Goal: Communication & Community: Answer question/provide support

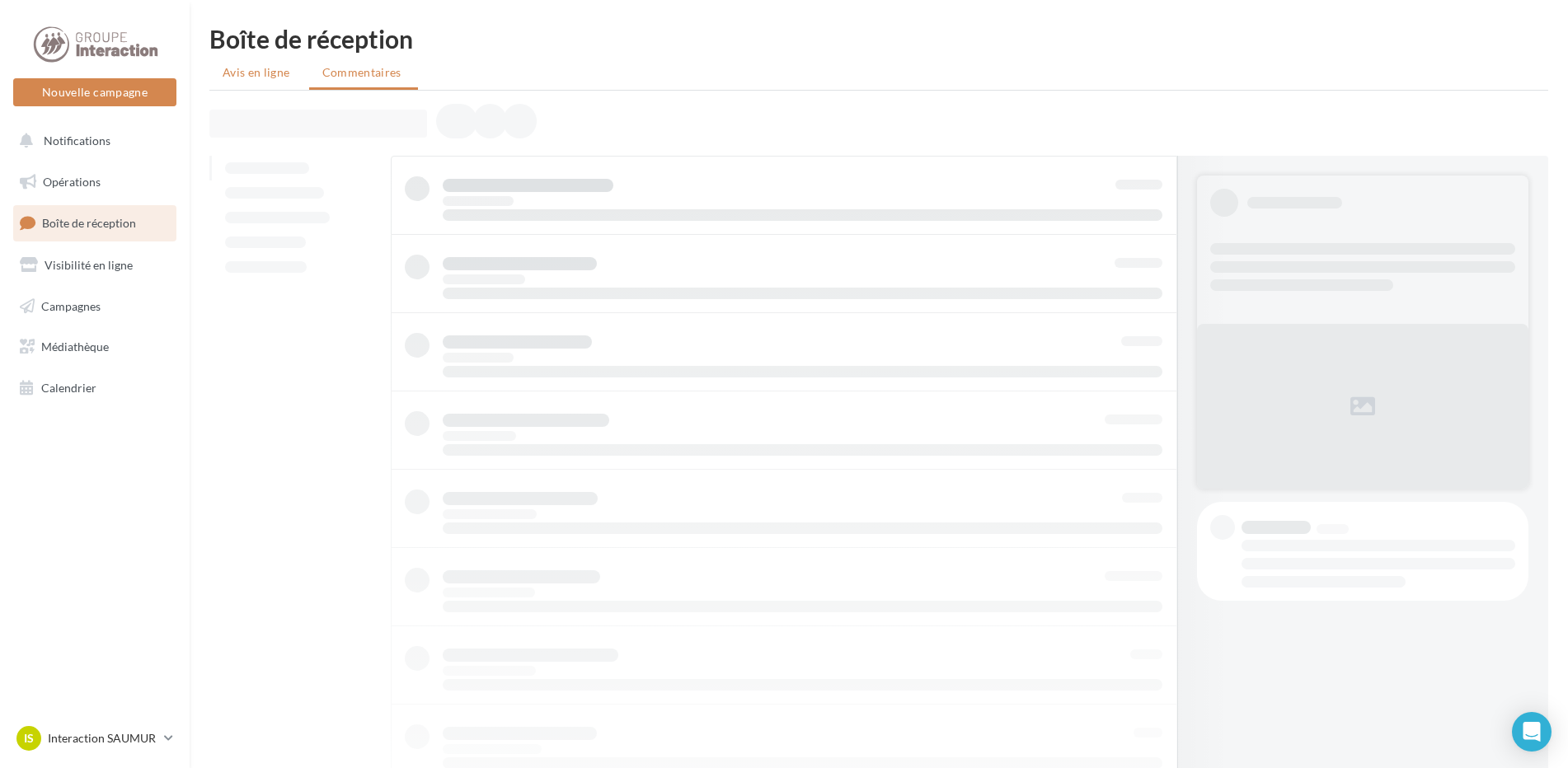
click at [247, 59] on li "Avis en ligne" at bounding box center [258, 72] width 97 height 29
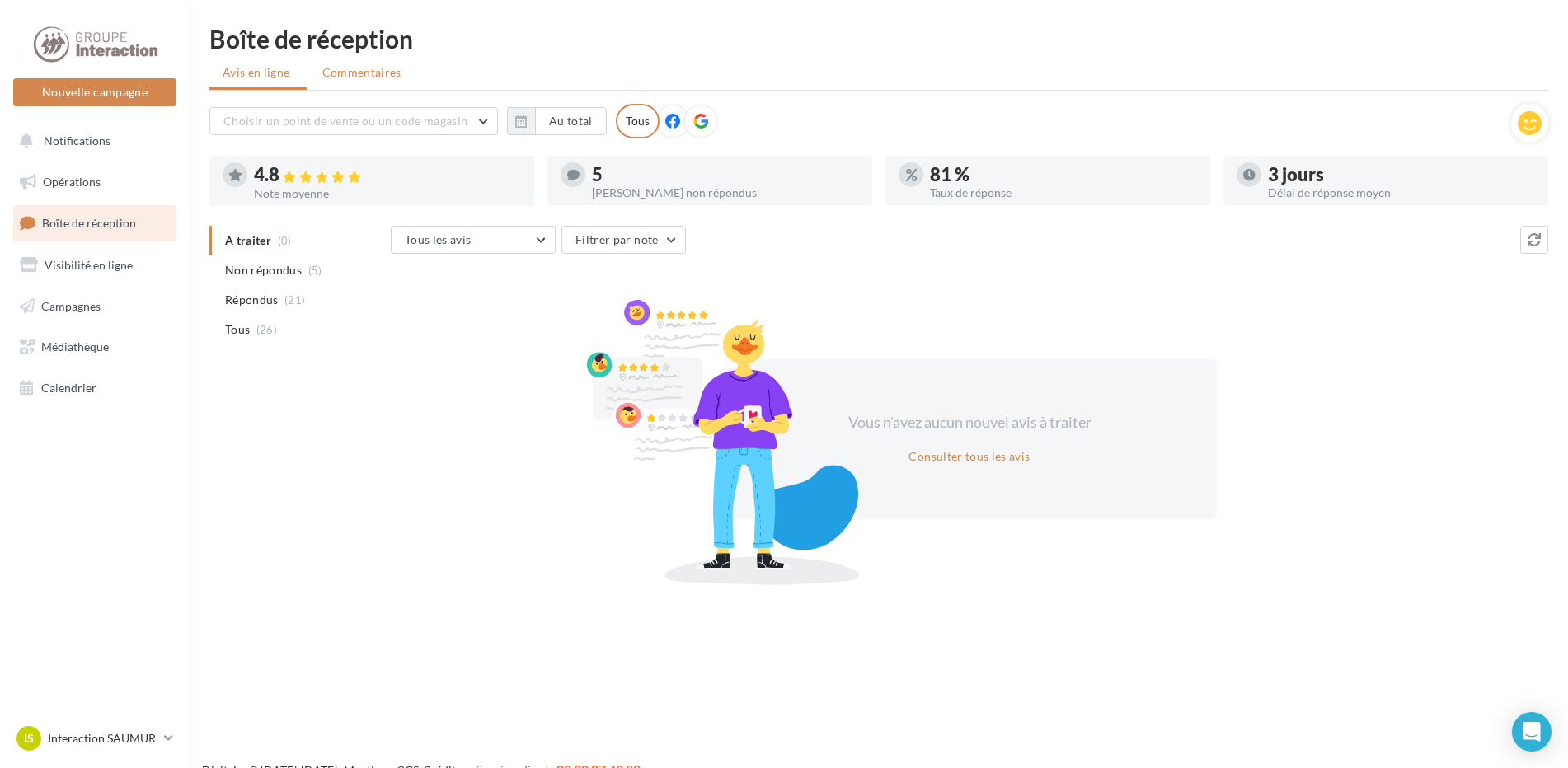
click at [355, 70] on span "Commentaires" at bounding box center [362, 72] width 79 height 16
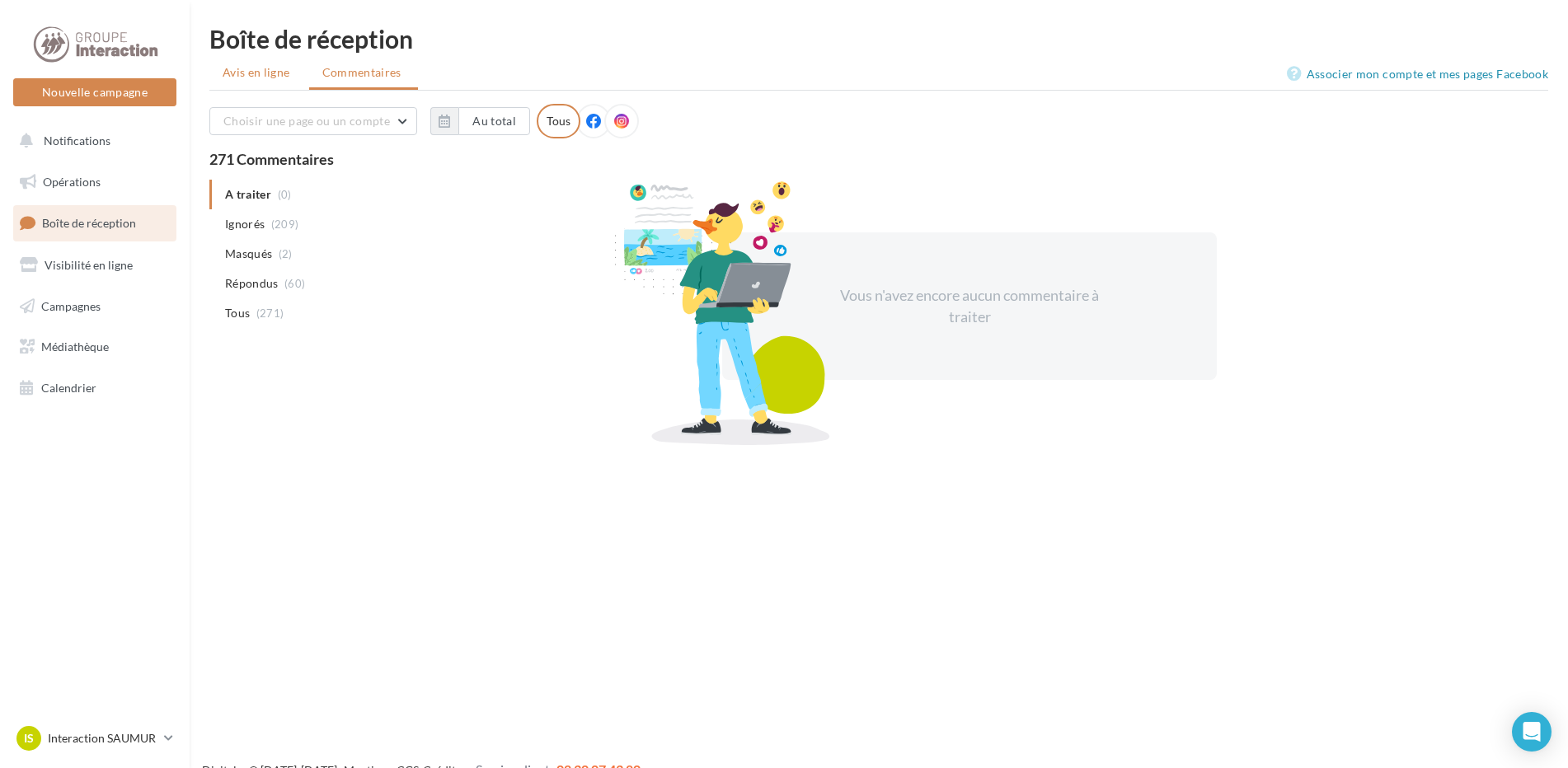
click at [272, 79] on span "Avis en ligne" at bounding box center [256, 72] width 68 height 16
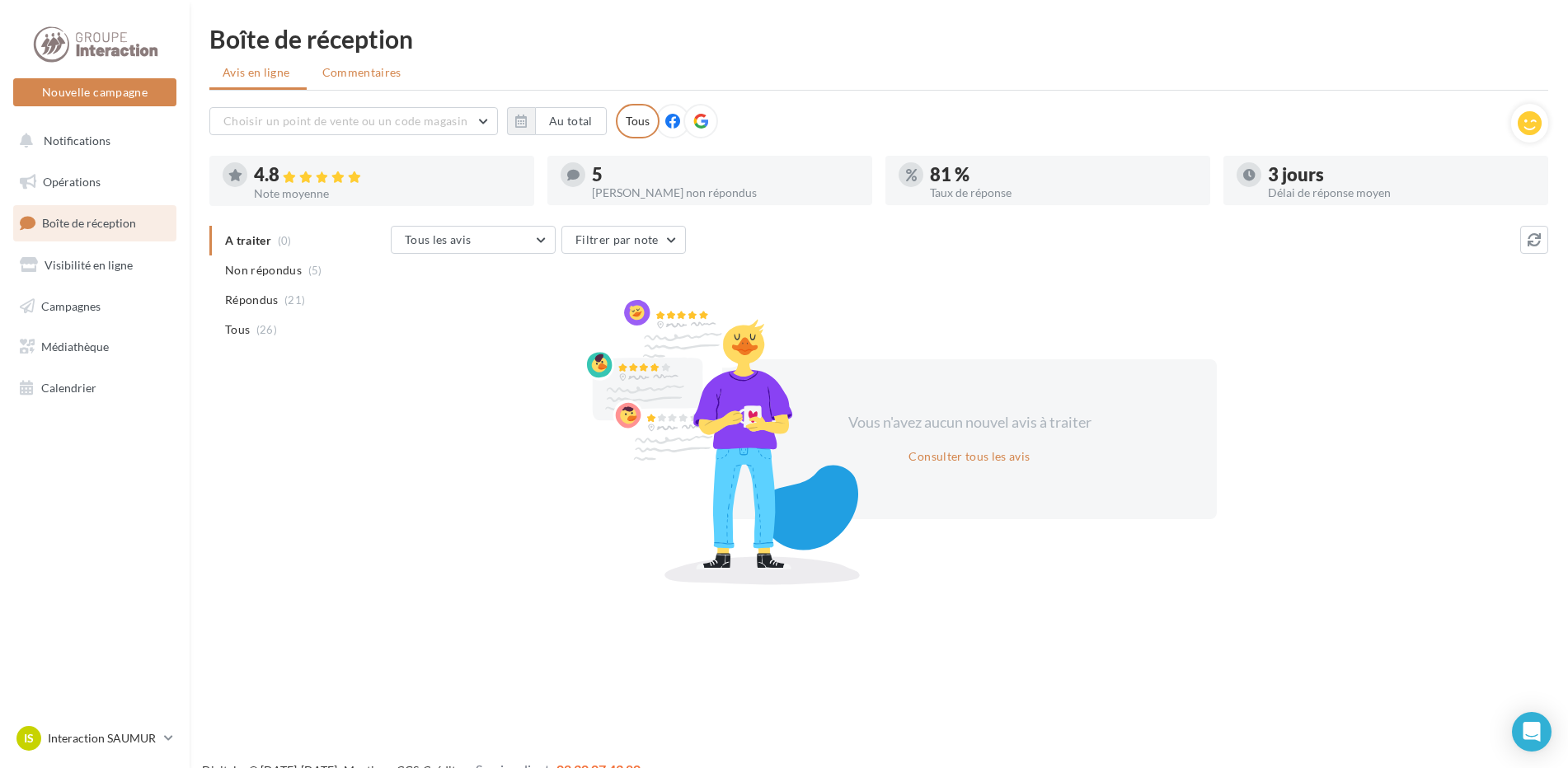
click at [387, 81] on li "Commentaires" at bounding box center [363, 72] width 109 height 29
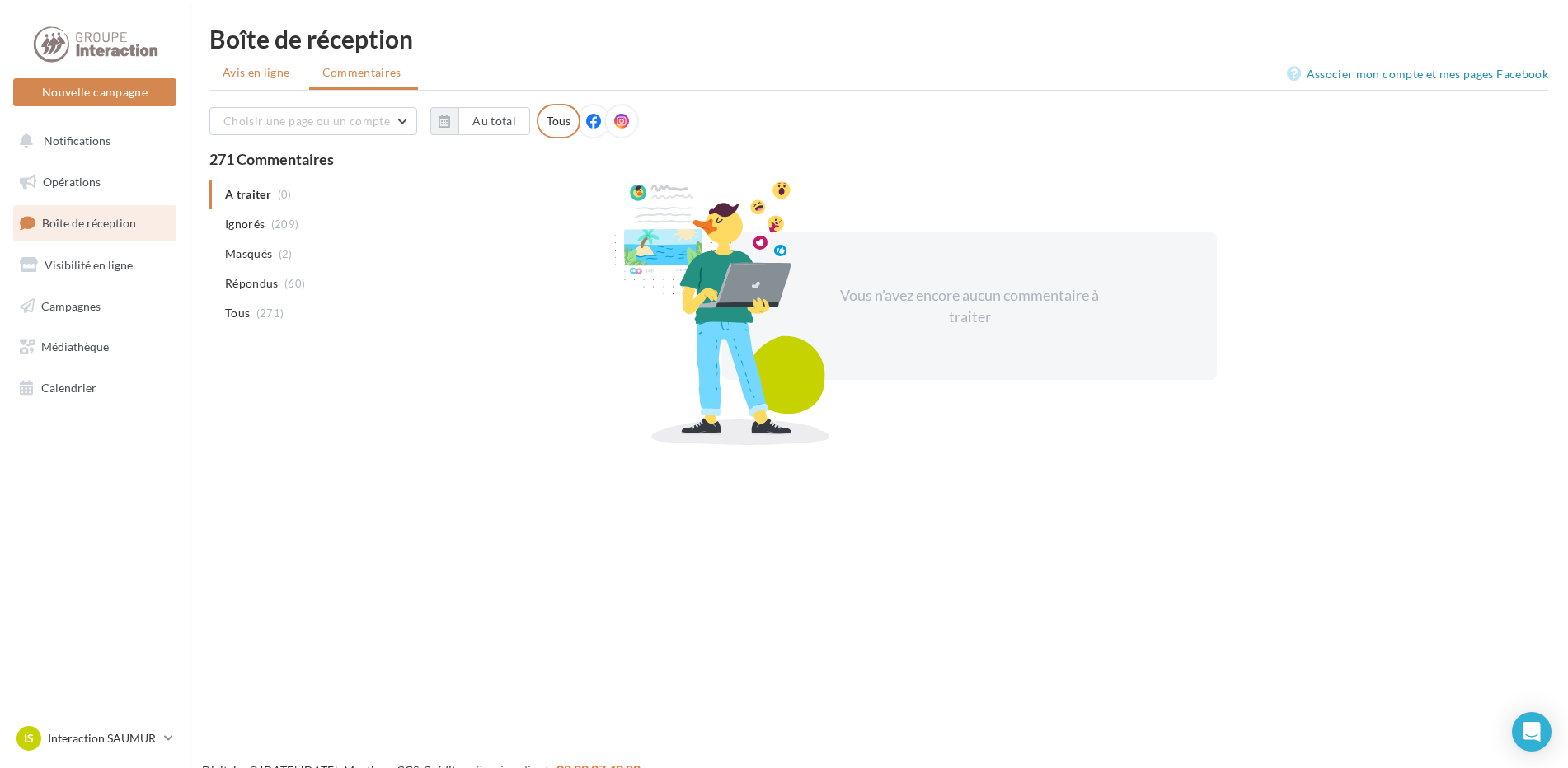
click at [280, 85] on li "Avis en ligne" at bounding box center [258, 72] width 97 height 29
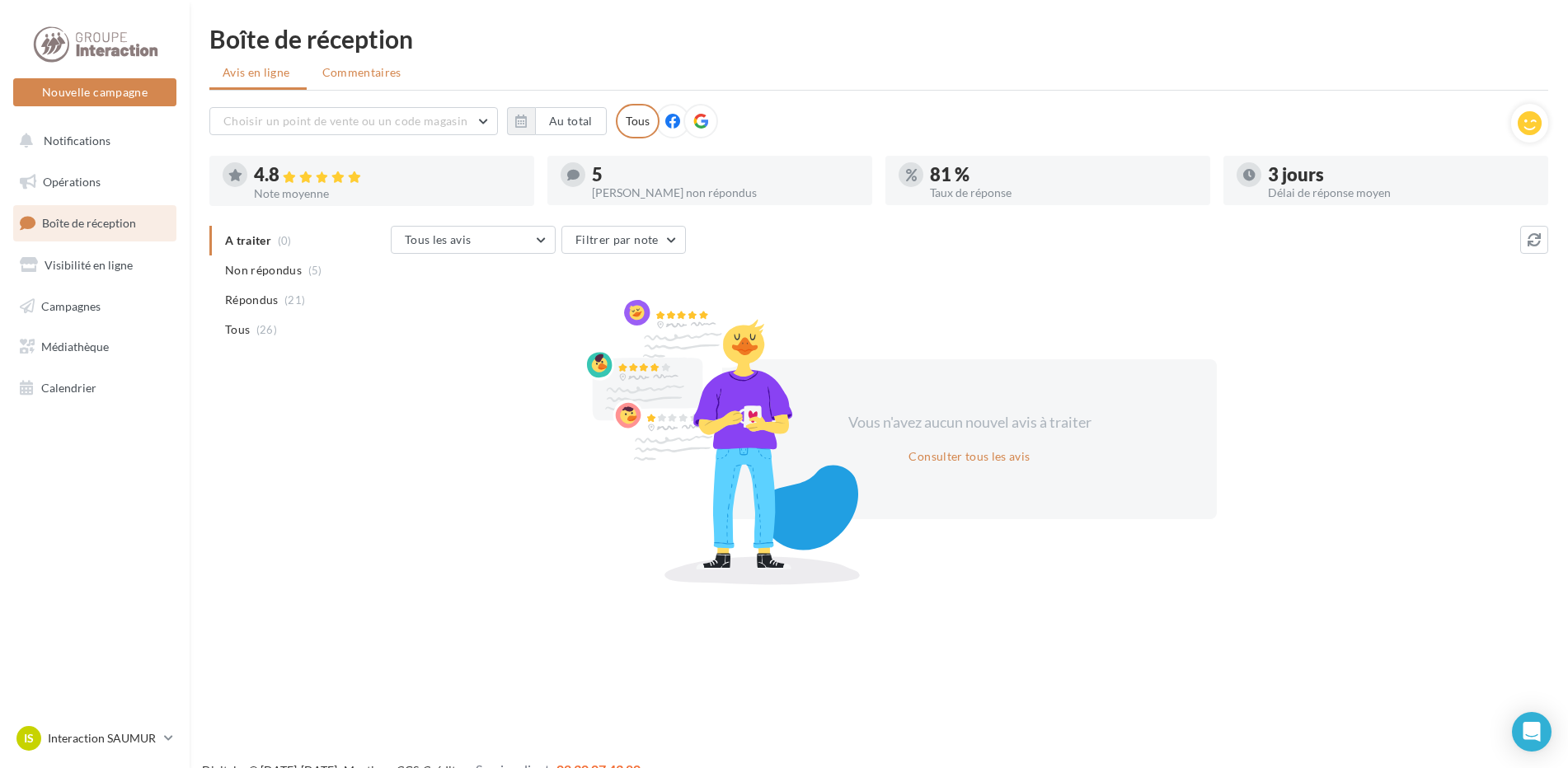
click at [350, 68] on span "Commentaires" at bounding box center [362, 72] width 79 height 16
